Goal: Find contact information: Find contact information

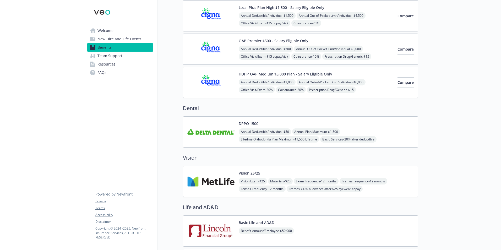
scroll to position [105, 0]
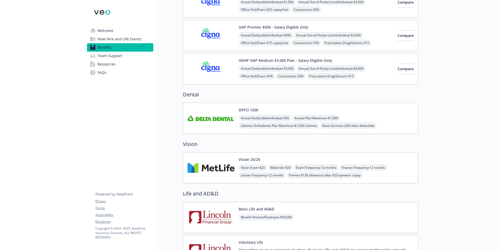
click at [204, 116] on img at bounding box center [210, 118] width 47 height 22
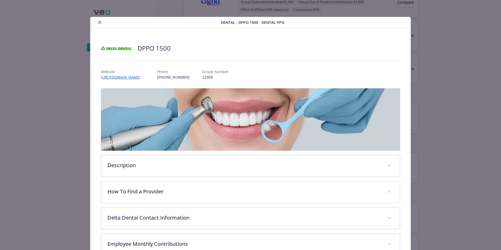
scroll to position [7, 0]
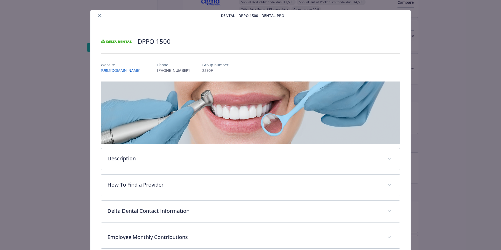
drag, startPoint x: 200, startPoint y: 71, endPoint x: 161, endPoint y: 71, distance: 39.3
click at [161, 71] on div "Website [URL][DOMAIN_NAME] Phone [PHONE_NUMBER] Group number 22909" at bounding box center [250, 65] width 299 height 15
drag, startPoint x: 161, startPoint y: 71, endPoint x: 165, endPoint y: 77, distance: 7.1
click at [165, 77] on div "DPPO 1500 Website [URL][DOMAIN_NAME] Phone [PHONE_NUMBER] Group number 22909 De…" at bounding box center [250, 167] width 299 height 267
drag, startPoint x: 98, startPoint y: 58, endPoint x: 253, endPoint y: 71, distance: 155.1
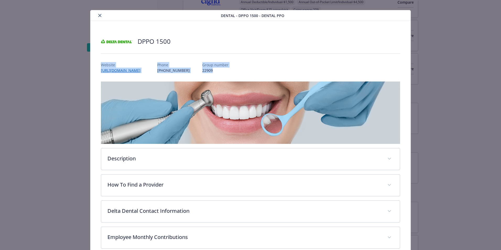
click at [253, 71] on div "DPPO 1500 Website [URL][DOMAIN_NAME] Phone [PHONE_NUMBER] Group number 22909 De…" at bounding box center [250, 167] width 320 height 292
drag, startPoint x: 253, startPoint y: 71, endPoint x: 221, endPoint y: 63, distance: 32.5
copy div "Website [URL][DOMAIN_NAME] Phone [PHONE_NUMBER] Group number 22909"
click at [242, 65] on div "Website [URL][DOMAIN_NAME] Phone [PHONE_NUMBER] Group number 22909" at bounding box center [250, 65] width 299 height 15
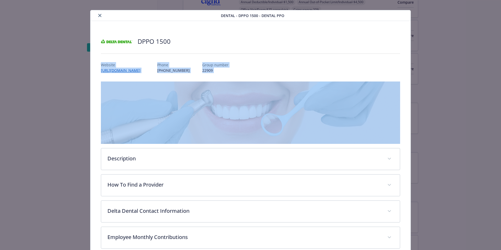
drag, startPoint x: 217, startPoint y: 72, endPoint x: 101, endPoint y: 64, distance: 116.2
click at [101, 64] on div "DPPO 1500 Website [URL][DOMAIN_NAME] Phone [PHONE_NUMBER] Group number 22909 De…" at bounding box center [250, 167] width 299 height 267
drag, startPoint x: 101, startPoint y: 64, endPoint x: 106, endPoint y: 65, distance: 5.6
copy div "Website [URL][DOMAIN_NAME] Phone [PHONE_NUMBER] Group number 22909"
